Goal: Transaction & Acquisition: Purchase product/service

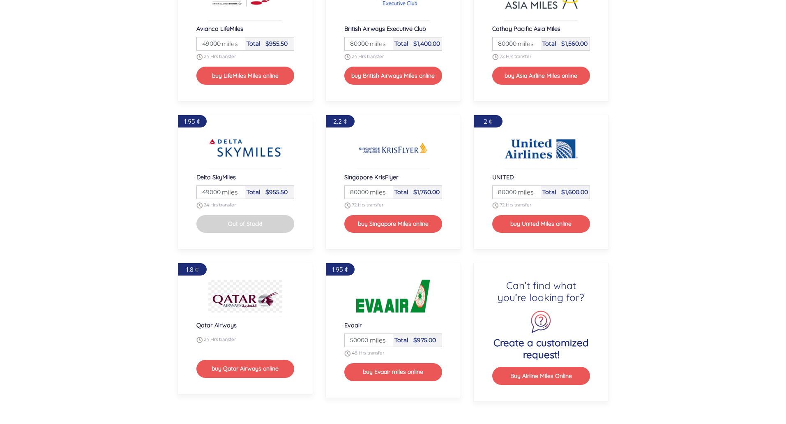
scroll to position [1051, 0]
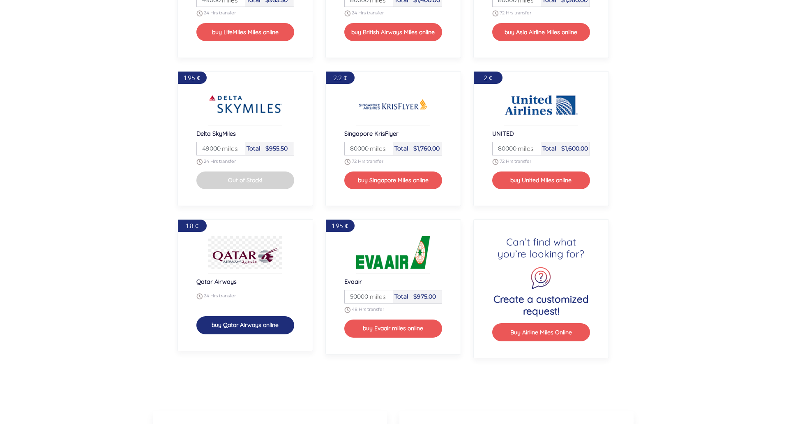
click at [251, 329] on button "buy Qatar Airways online" at bounding box center [245, 325] width 98 height 18
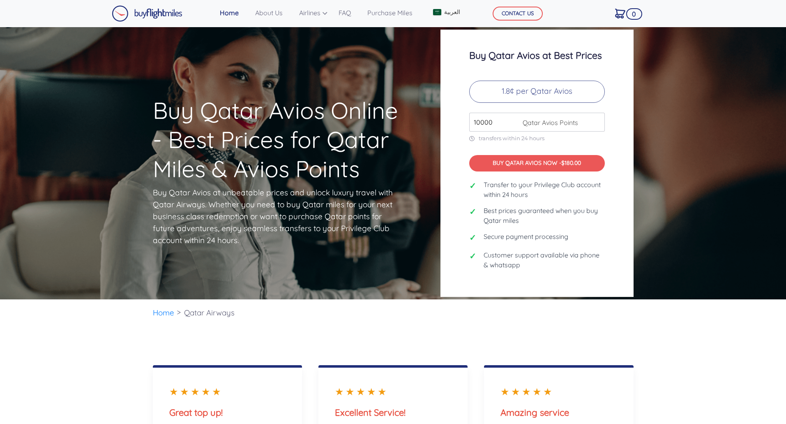
click at [479, 122] on input "10000" at bounding box center [537, 122] width 136 height 19
drag, startPoint x: 499, startPoint y: 123, endPoint x: 470, endPoint y: 117, distance: 29.3
click at [470, 117] on input "10000" at bounding box center [537, 122] width 136 height 19
drag, startPoint x: 482, startPoint y: 121, endPoint x: 469, endPoint y: 120, distance: 13.2
click at [469, 120] on input "190000" at bounding box center [537, 122] width 136 height 19
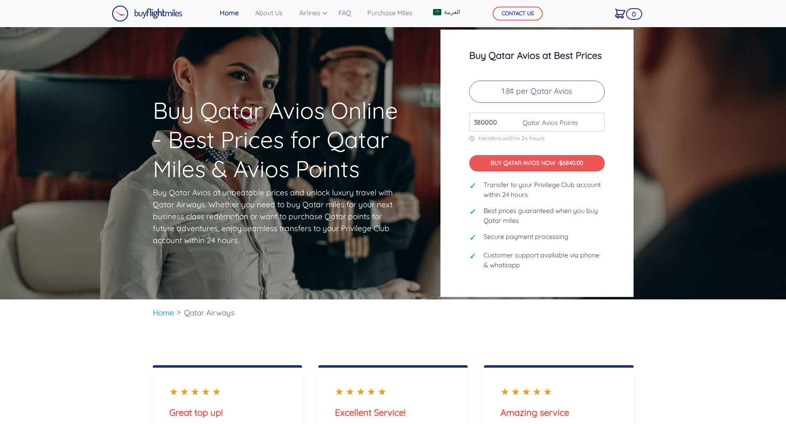
type input "380000"
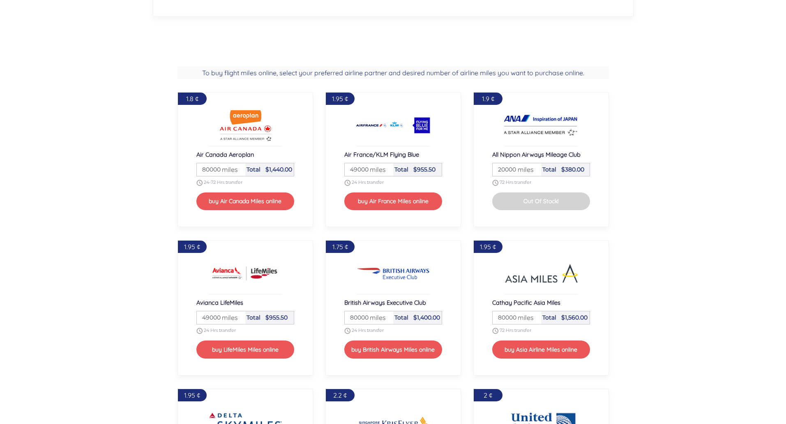
scroll to position [722, 0]
